Goal: Transaction & Acquisition: Purchase product/service

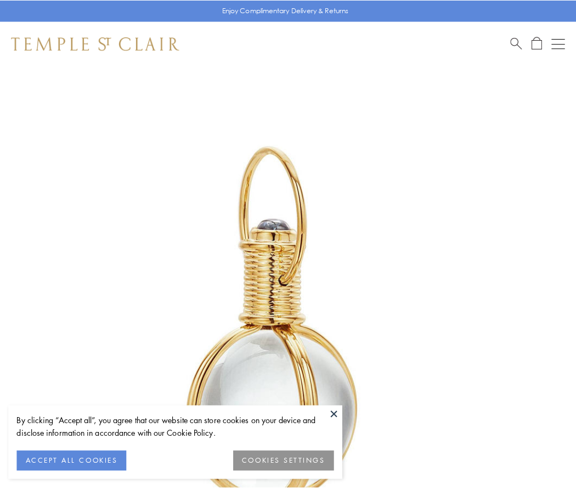
scroll to position [287, 0]
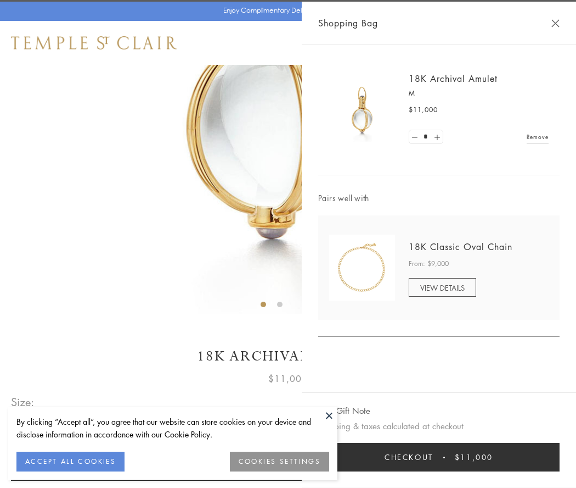
click at [439, 457] on button "Checkout $11,000" at bounding box center [439, 457] width 242 height 29
